Goal: Check status: Check status

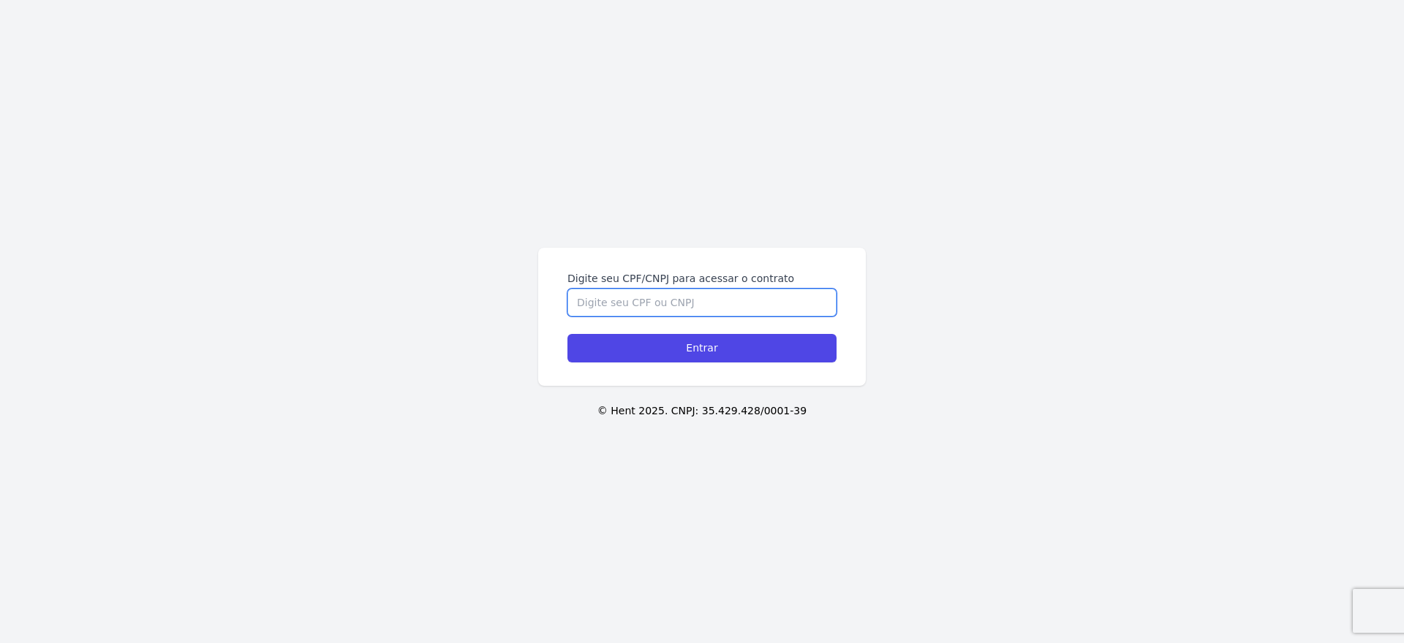
click at [810, 301] on input "Digite seu CPF/CNPJ para acessar o contrato" at bounding box center [701, 303] width 269 height 28
type input "16215718742"
click at [702, 348] on input "Entrar" at bounding box center [701, 348] width 269 height 29
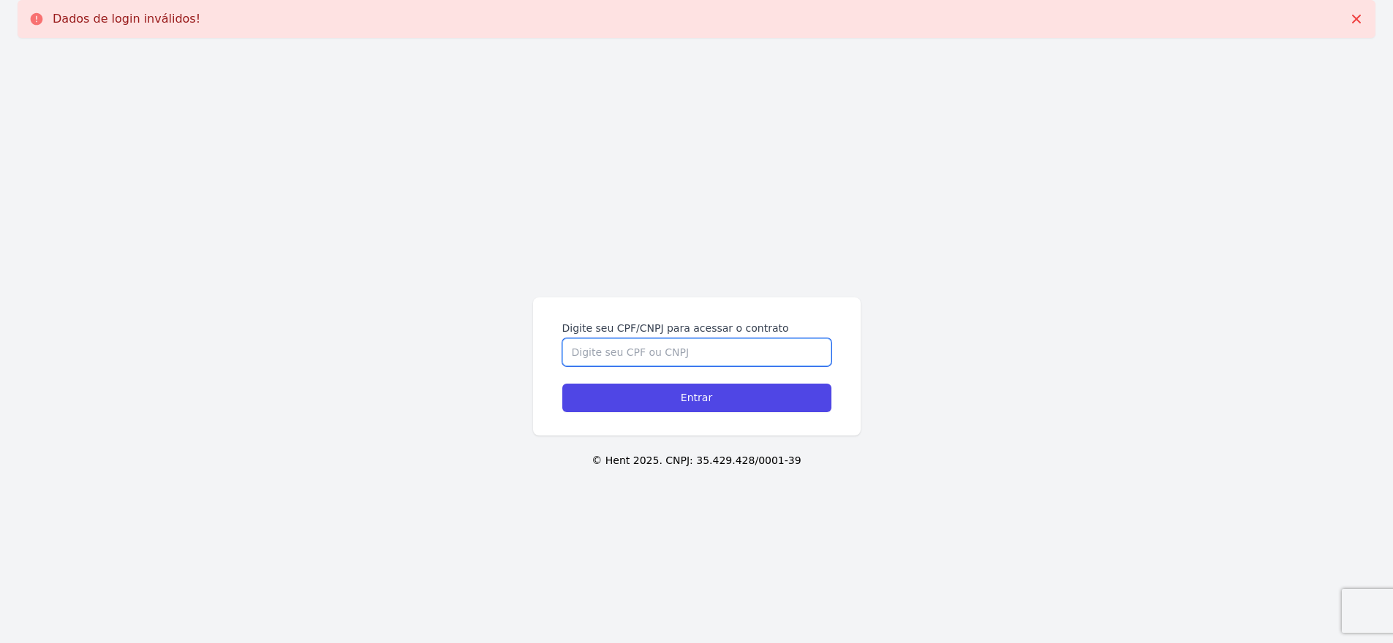
click at [580, 361] on input "Digite seu CPF/CNPJ para acessar o contrato" at bounding box center [696, 353] width 269 height 28
type input "16215718742"
click at [696, 398] on input "Entrar" at bounding box center [696, 398] width 269 height 29
